Goal: Transaction & Acquisition: Purchase product/service

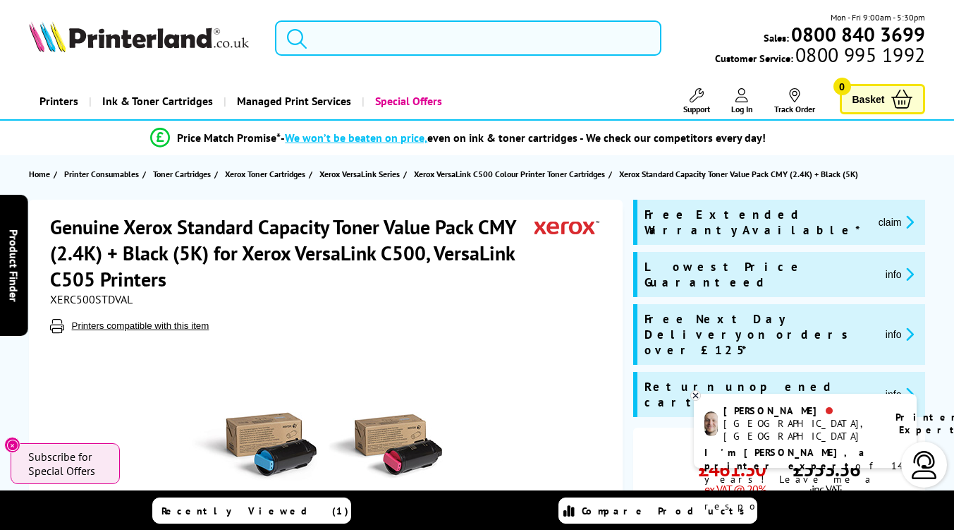
click at [396, 47] on input "search" at bounding box center [468, 37] width 387 height 35
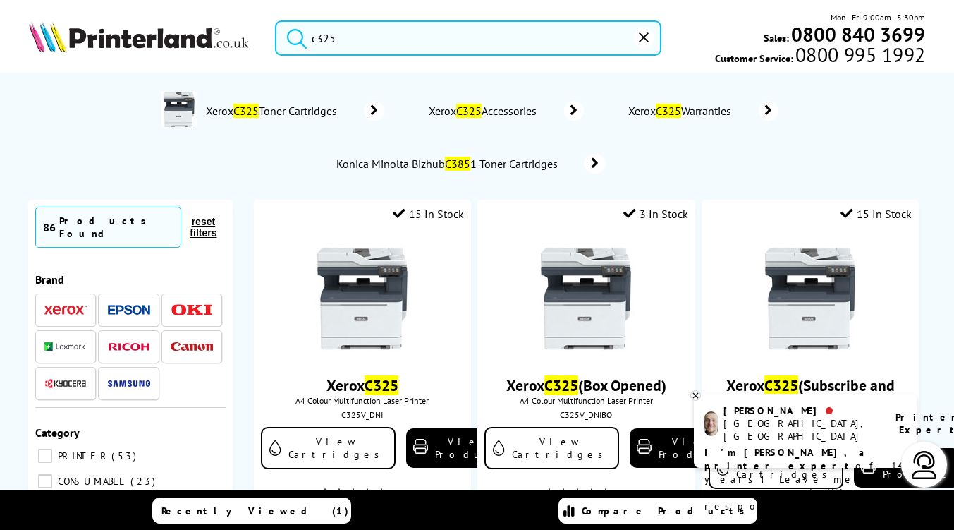
type input "c325"
click at [275, 107] on span "Xerox C325 Toner Cartridges" at bounding box center [273, 111] width 139 height 14
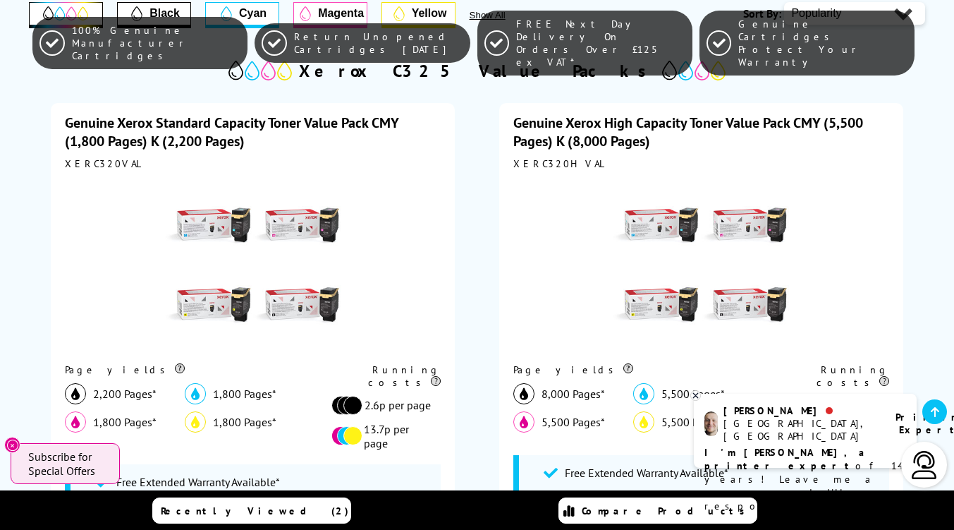
scroll to position [353, 0]
click at [210, 217] on img at bounding box center [253, 265] width 176 height 176
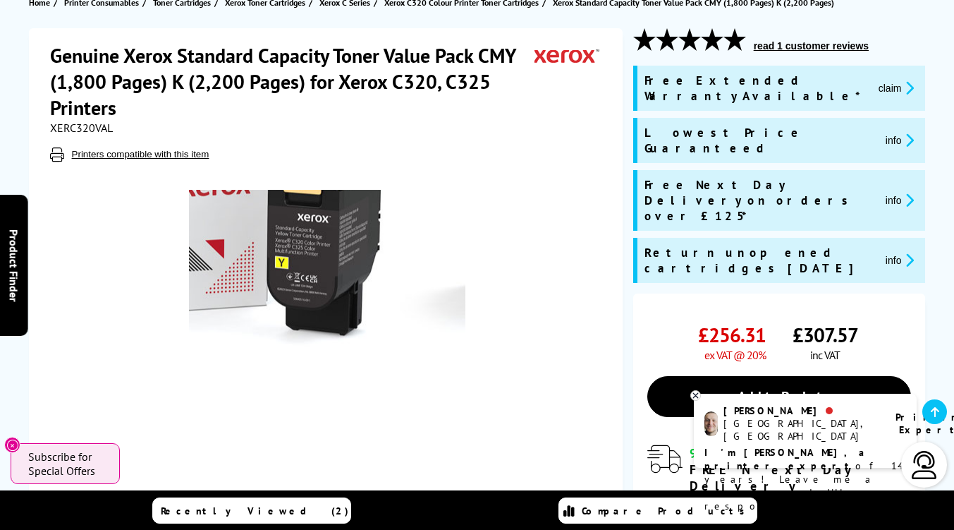
scroll to position [141, 0]
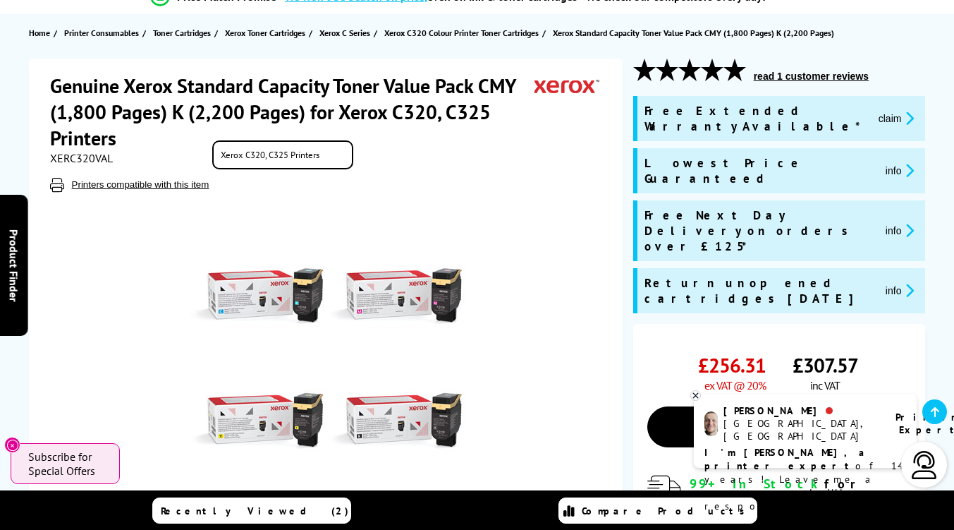
click at [123, 178] on button "Printers compatible with this item" at bounding box center [141, 184] width 146 height 12
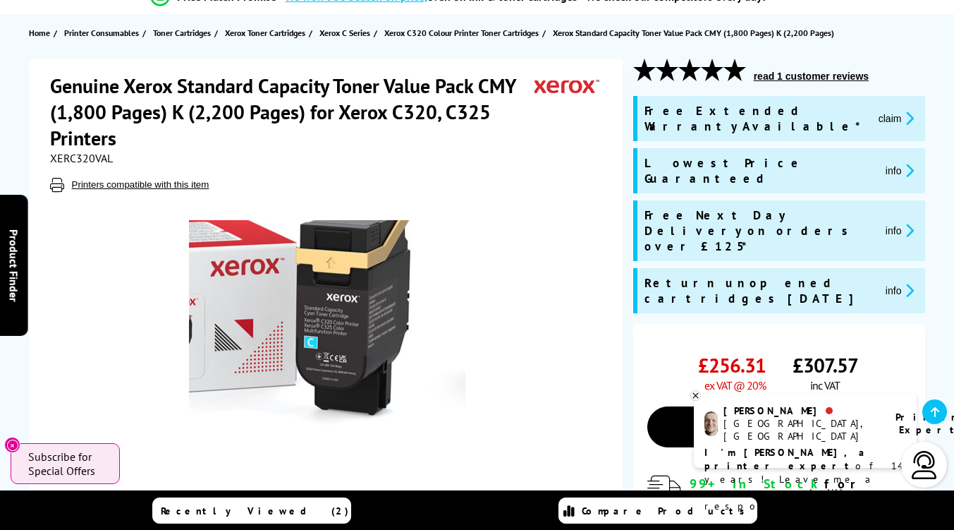
click at [308, 314] on img at bounding box center [327, 358] width 276 height 276
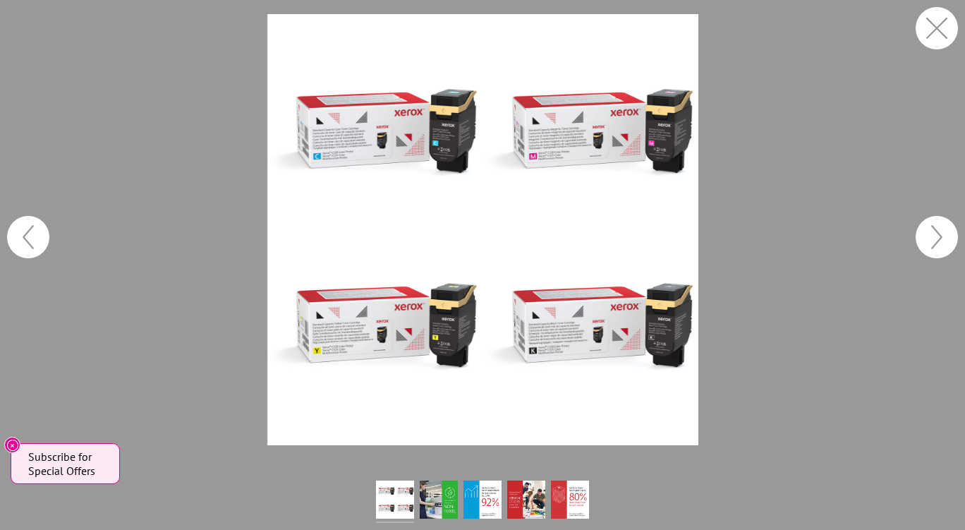
click at [382, 307] on img at bounding box center [482, 229] width 431 height 431
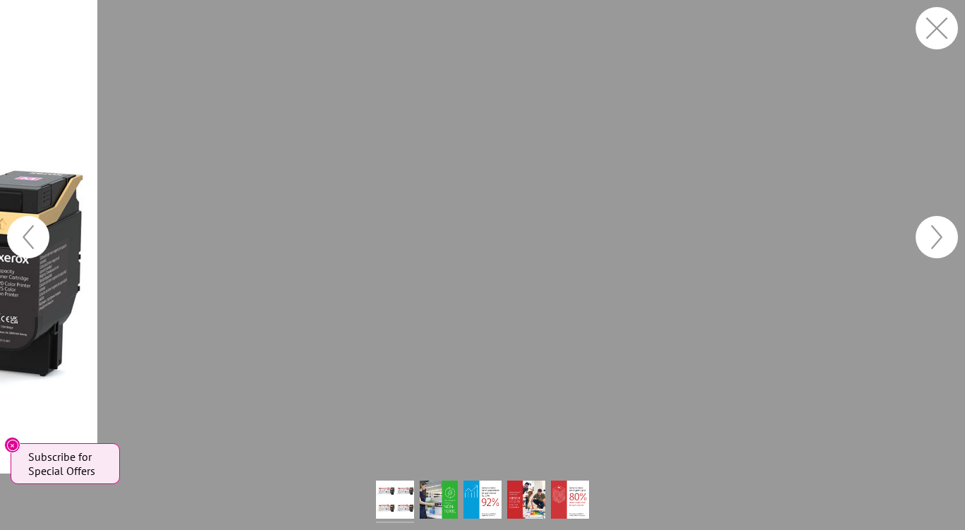
click at [938, 27] on button "button" at bounding box center [937, 28] width 42 height 42
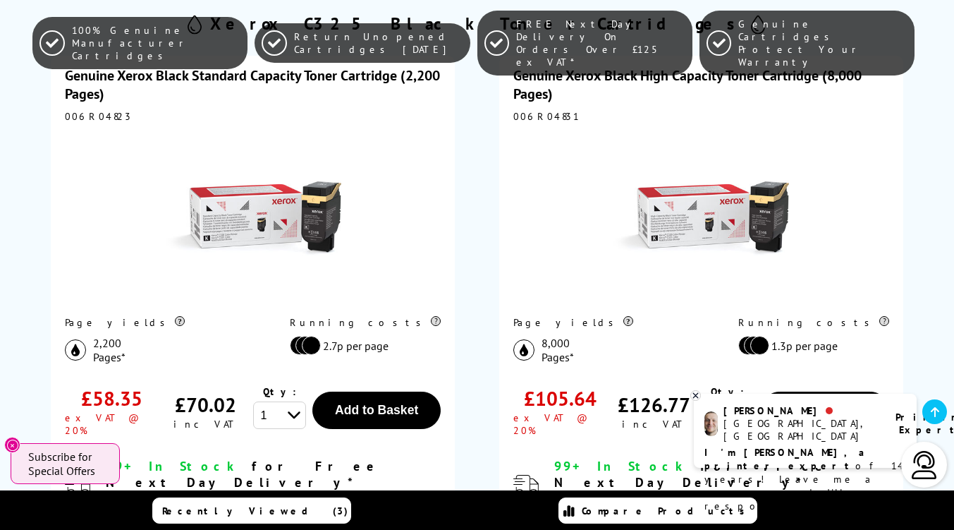
scroll to position [1340, 0]
